Goal: Information Seeking & Learning: Understand process/instructions

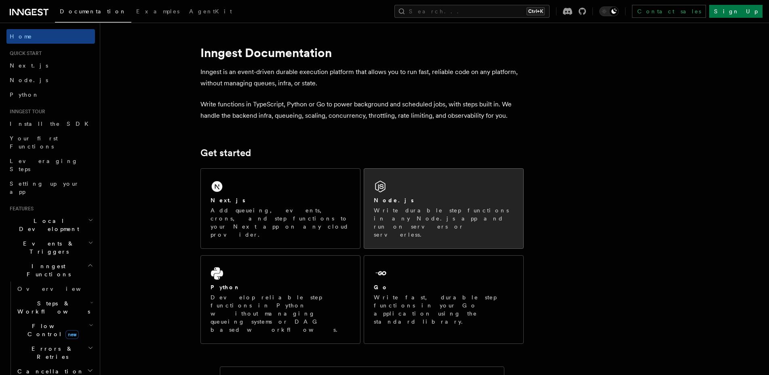
click at [483, 202] on div "Node.js" at bounding box center [444, 200] width 140 height 8
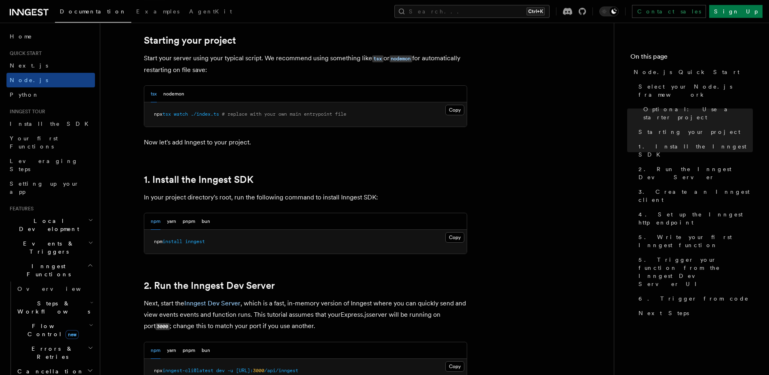
scroll to position [383, 0]
click at [175, 95] on button "nodemon" at bounding box center [173, 95] width 21 height 17
click at [154, 94] on button "tsx" at bounding box center [154, 95] width 6 height 17
click at [451, 235] on button "Copy Copied" at bounding box center [455, 238] width 19 height 11
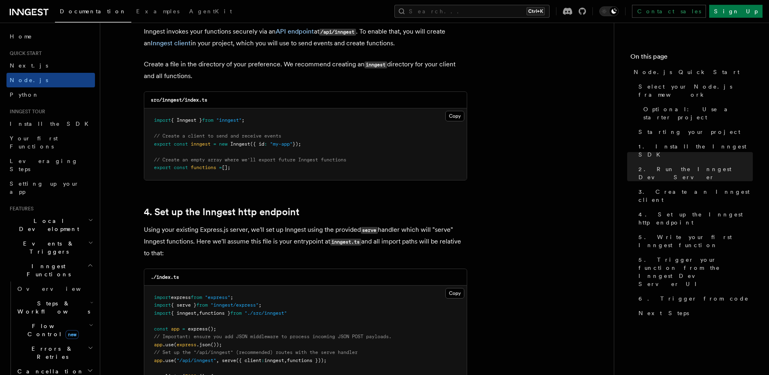
scroll to position [1054, 0]
click at [458, 118] on button "Copy Copied" at bounding box center [455, 116] width 19 height 11
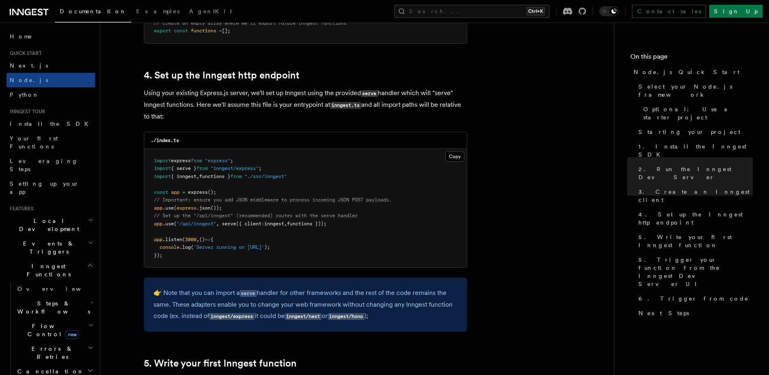
scroll to position [1188, 0]
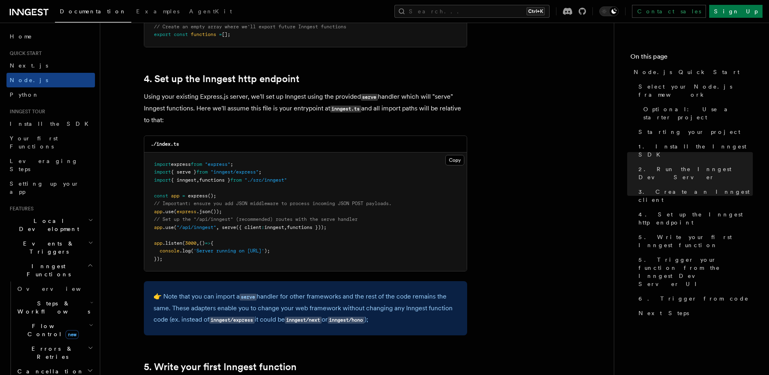
click at [271, 183] on span ""./src/inngest"" at bounding box center [266, 180] width 42 height 6
copy code "import { inngest , functions } from "./src/inngest""
drag, startPoint x: 224, startPoint y: 229, endPoint x: 332, endPoint y: 232, distance: 108.0
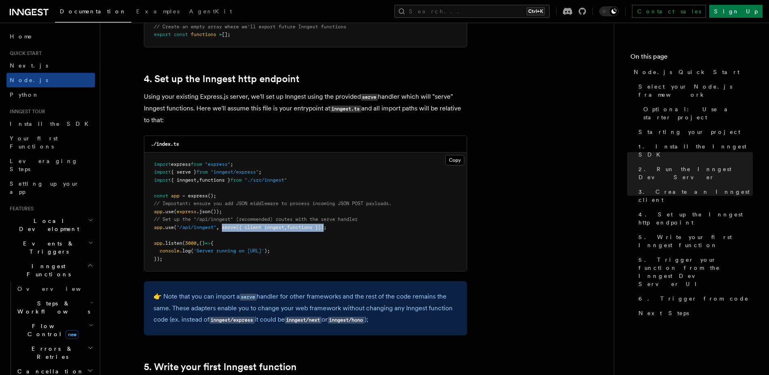
click at [327, 230] on span "app .use ( "/api/inngest" , serve ({ client : inngest , functions }));" at bounding box center [240, 227] width 173 height 6
copy span "serve ({ client : inngest , functions })"
click at [241, 173] on span ""inngest/express"" at bounding box center [235, 172] width 48 height 6
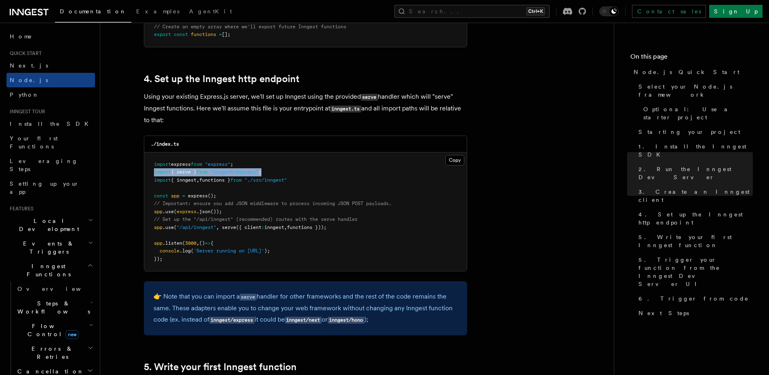
click at [241, 173] on span ""inngest/express"" at bounding box center [235, 172] width 48 height 6
copy code "import { serve } from "inngest/express" ;"
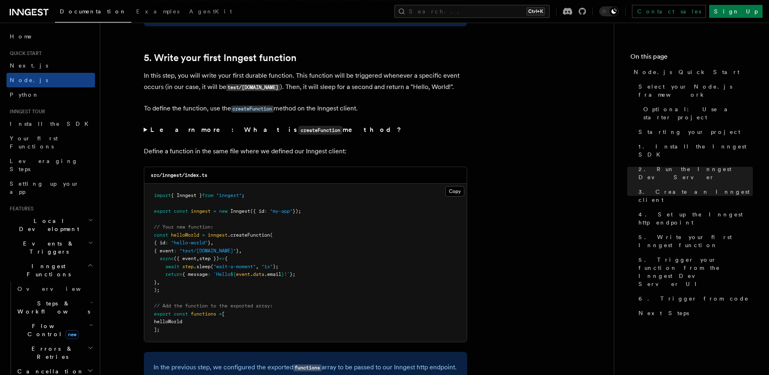
scroll to position [1534, 0]
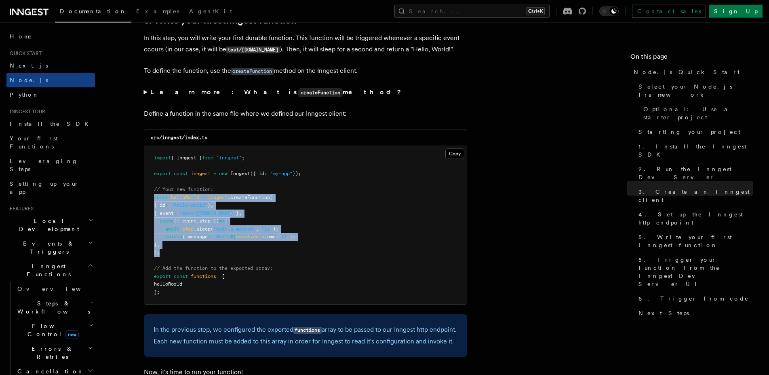
drag, startPoint x: 169, startPoint y: 258, endPoint x: 150, endPoint y: 198, distance: 63.3
click at [150, 198] on pre "import { Inngest } from "inngest" ; export const inngest = new Inngest ({ id : …" at bounding box center [305, 225] width 323 height 158
copy code "const helloWorld = inngest .createFunction ( { id : "hello-world" } , { event :…"
